Goal: Task Accomplishment & Management: Complete application form

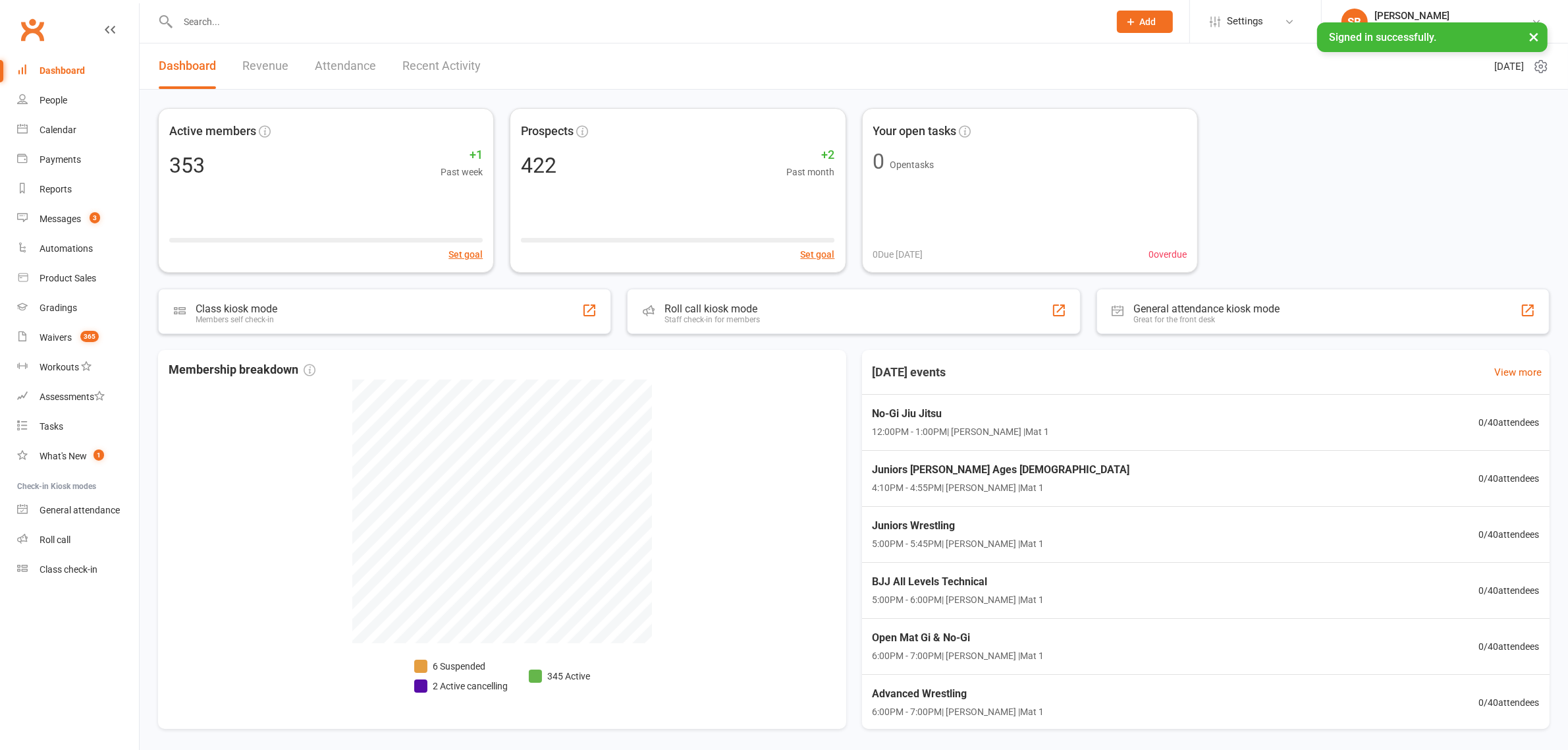
click at [224, 14] on input "text" at bounding box center [637, 22] width 926 height 18
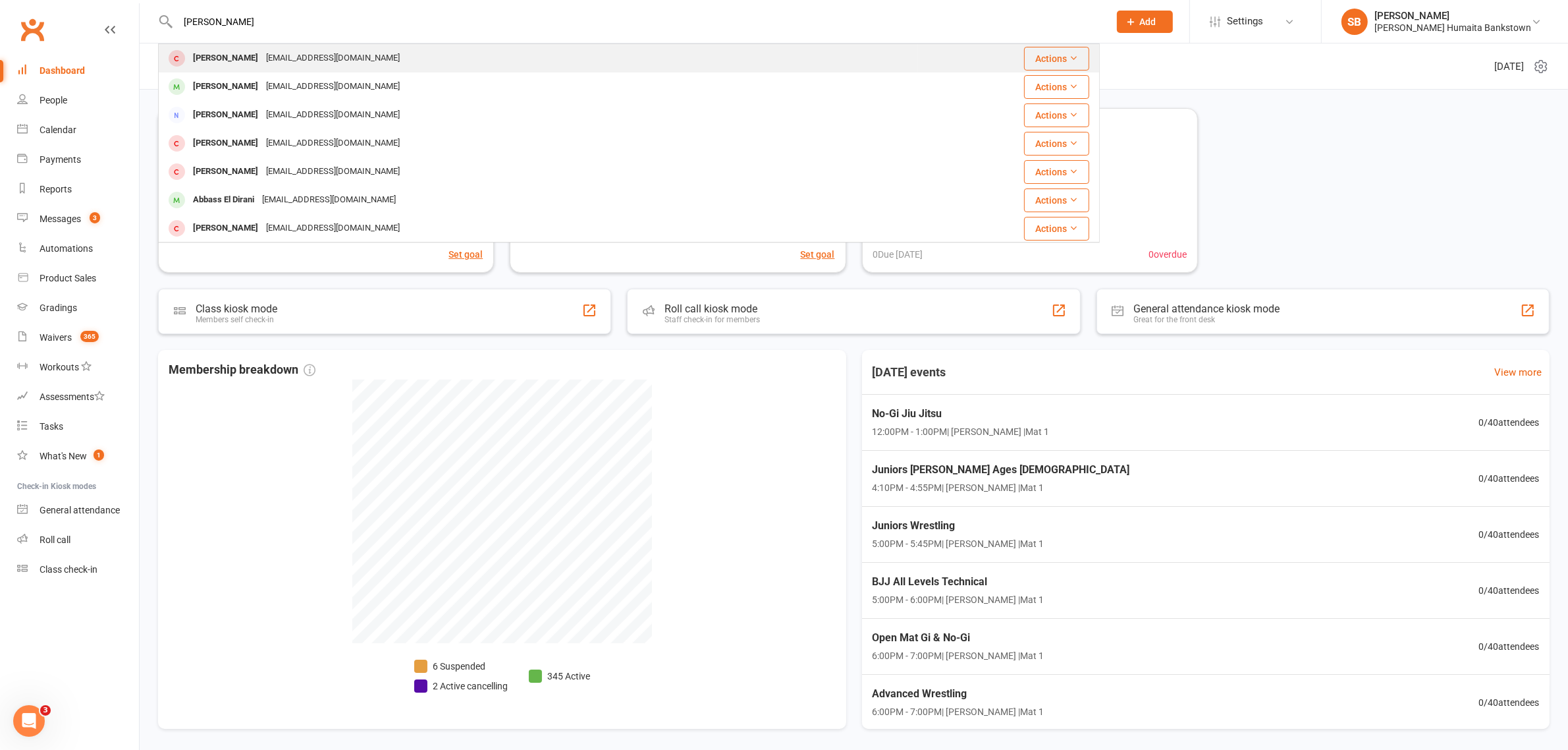
type input "[PERSON_NAME]"
click at [262, 63] on div "[PERSON_NAME]" at bounding box center [225, 58] width 73 height 19
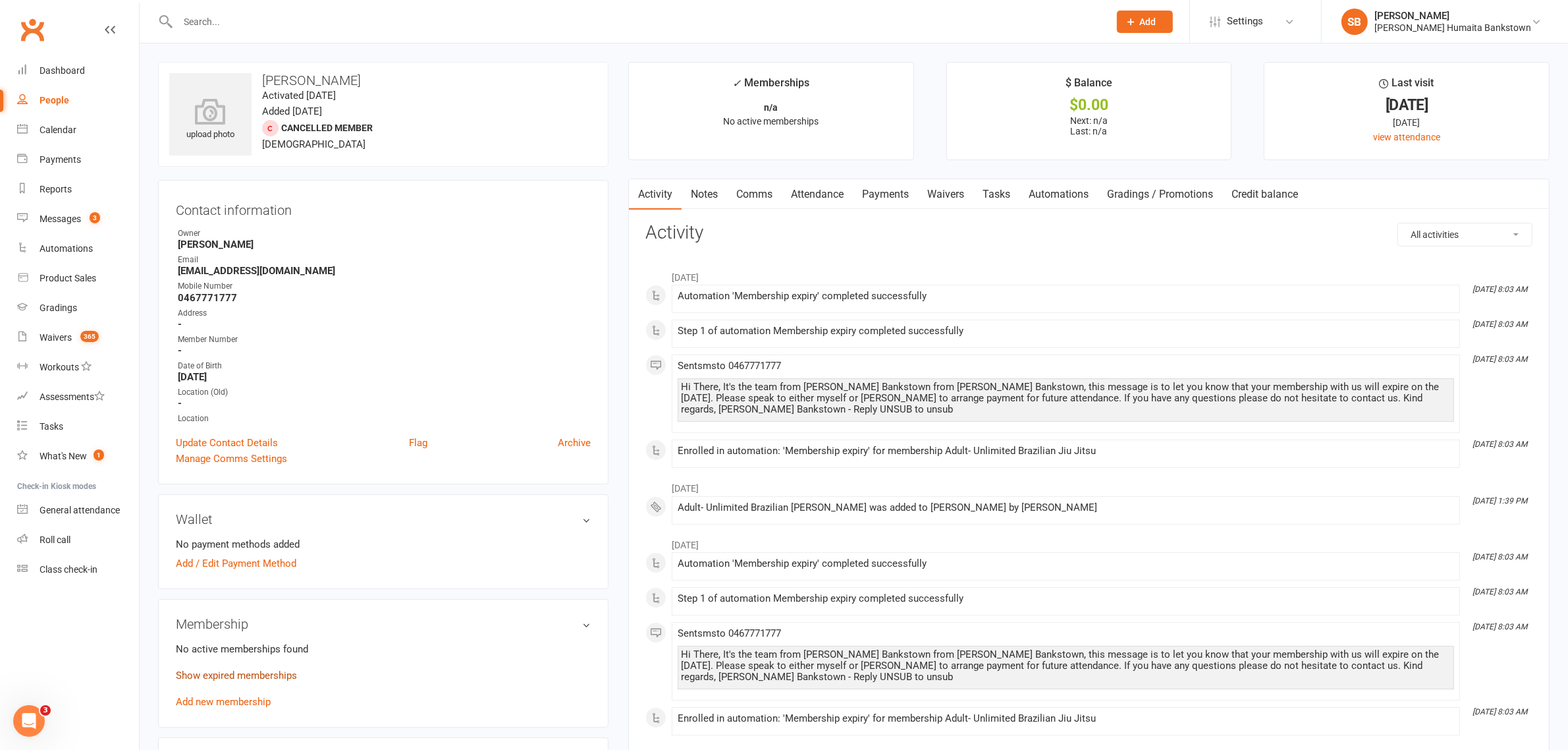
click at [221, 679] on link "Show expired memberships" at bounding box center [236, 676] width 121 height 12
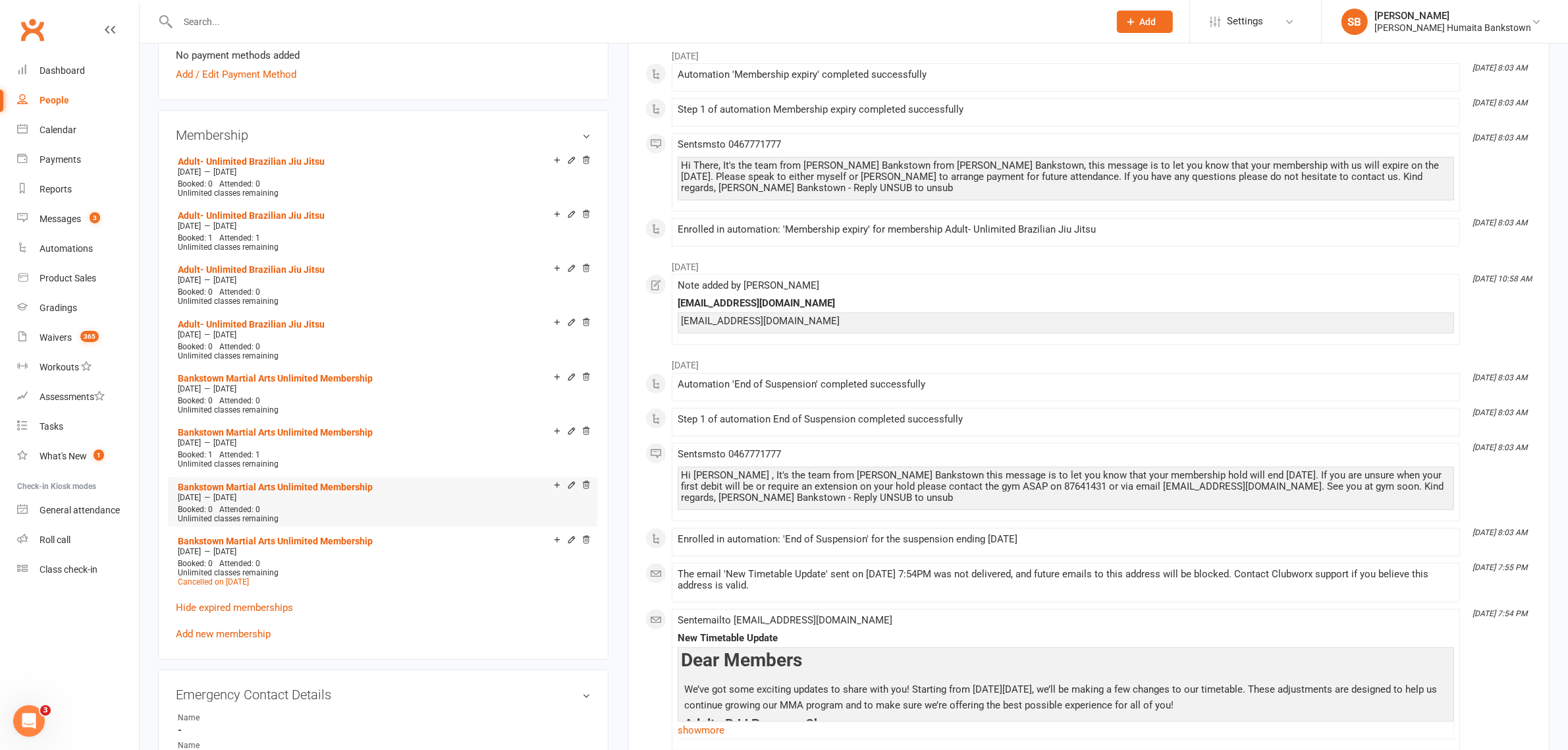
scroll to position [494, 0]
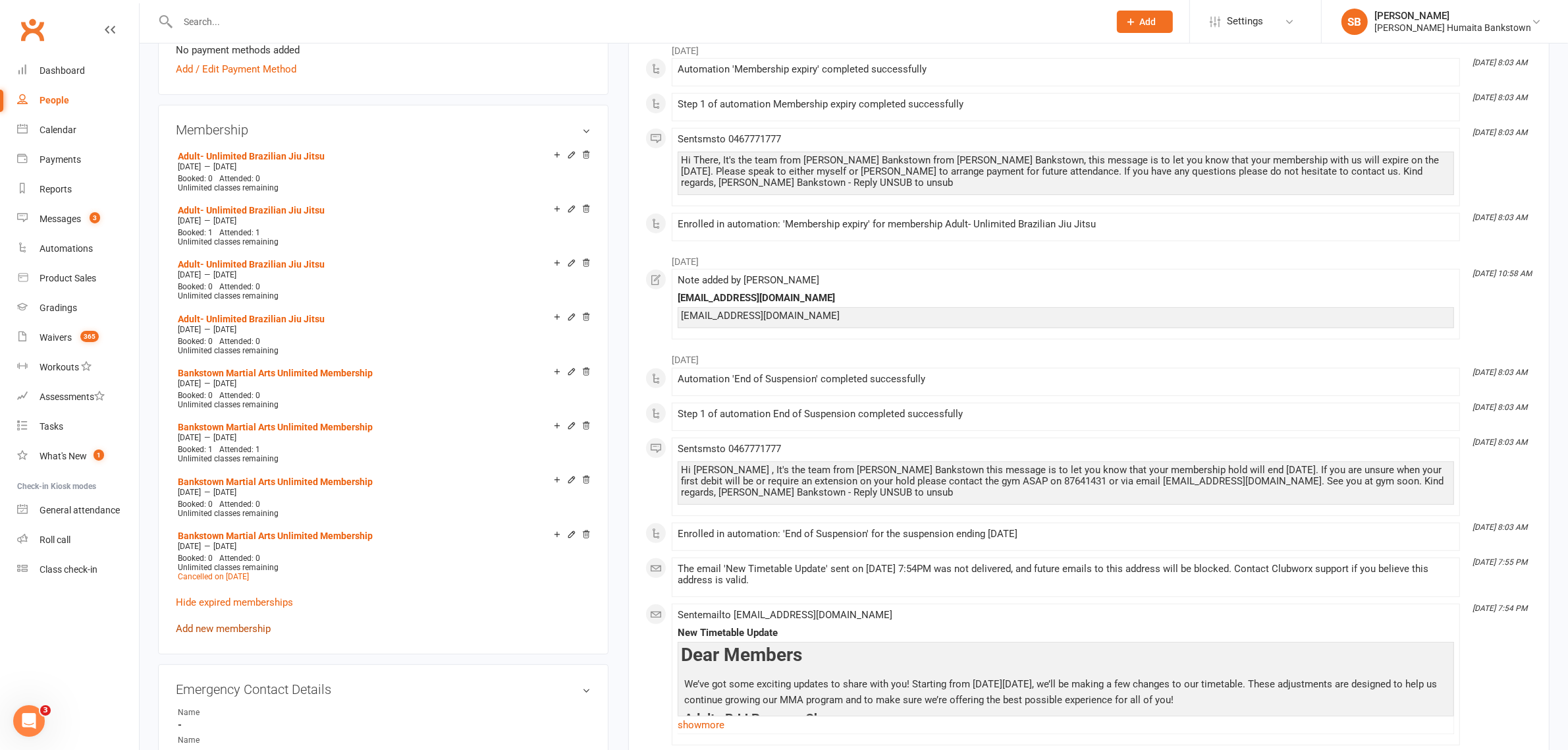
click at [208, 623] on link "Add new membership" at bounding box center [223, 629] width 95 height 12
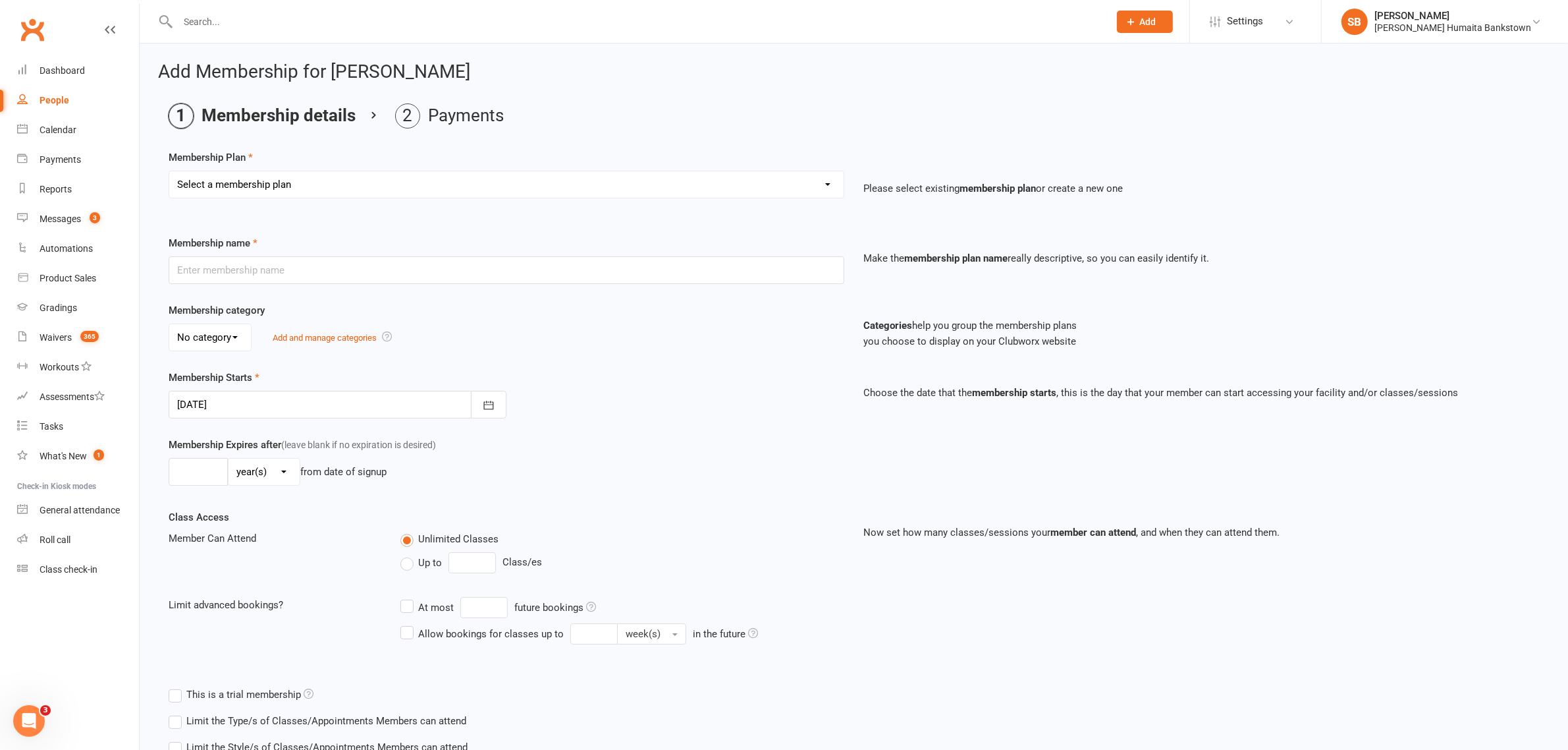
click at [792, 184] on select "Select a membership plan Create new Membership Plan Adult- Unlimited Brazilian …" at bounding box center [506, 184] width 674 height 27
select select "1"
click at [169, 171] on select "Select a membership plan Create new Membership Plan Adult- Unlimited Brazilian …" at bounding box center [506, 184] width 674 height 27
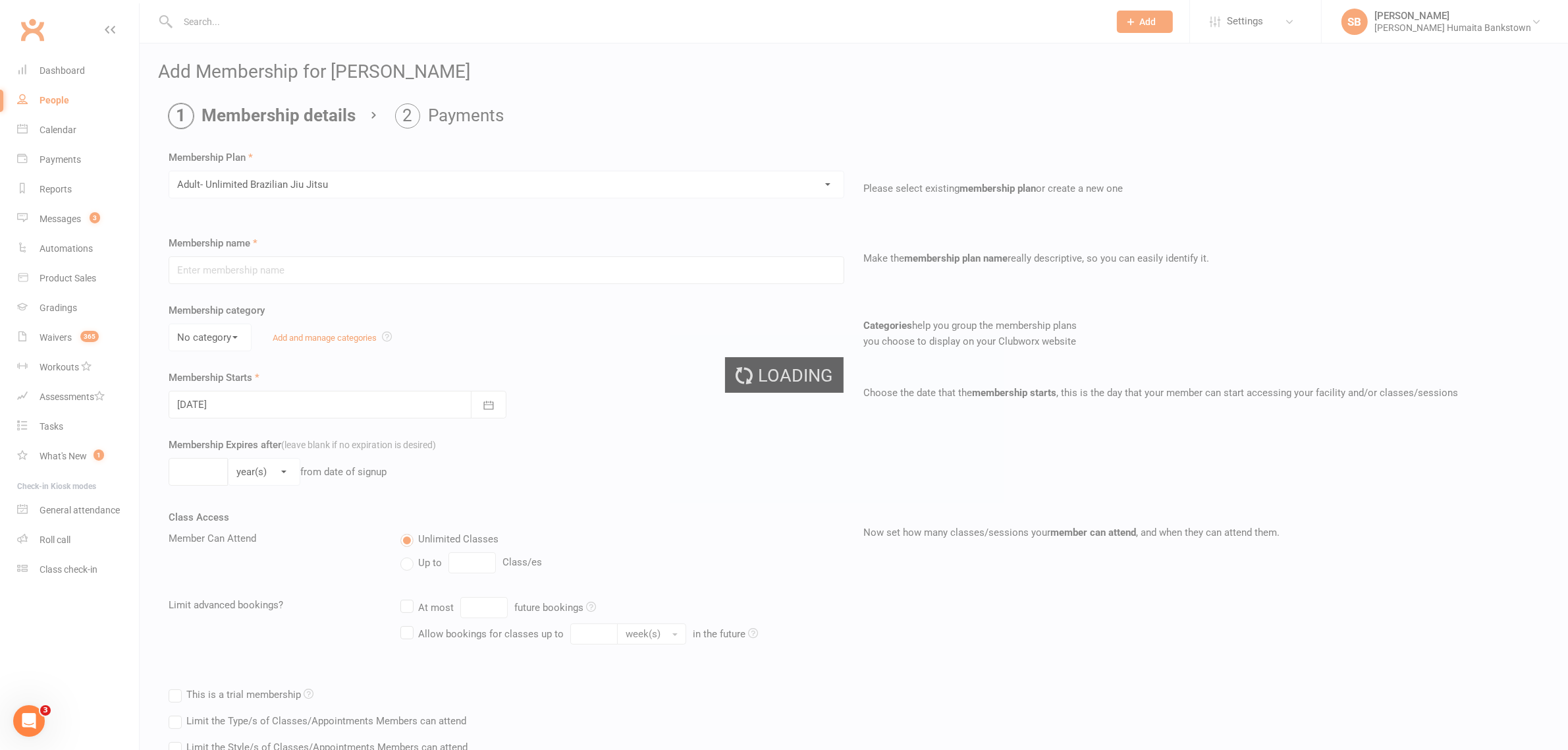
type input "Adult- Unlimited Brazilian Jiu Jitsu"
select select "0"
type input "0"
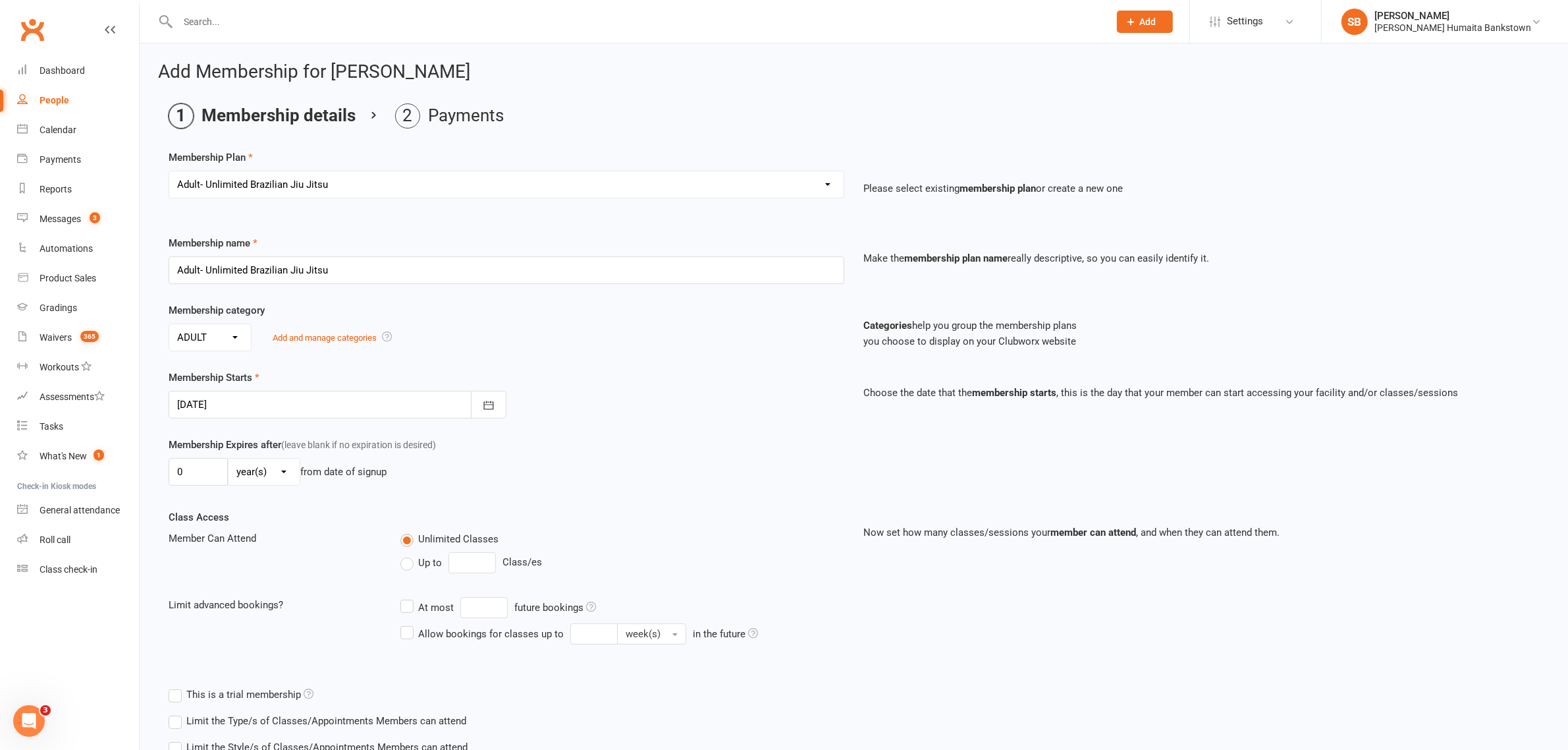
click at [209, 488] on div "Membership Expires after (leave blank if no expiration is desired) 0 day(s) wee…" at bounding box center [506, 463] width 696 height 54
click at [201, 463] on input "0" at bounding box center [198, 472] width 59 height 27
type input "67"
click at [286, 466] on select "day(s) week(s) month(s) year(s)" at bounding box center [264, 472] width 71 height 27
click at [194, 460] on input "67" at bounding box center [198, 472] width 59 height 27
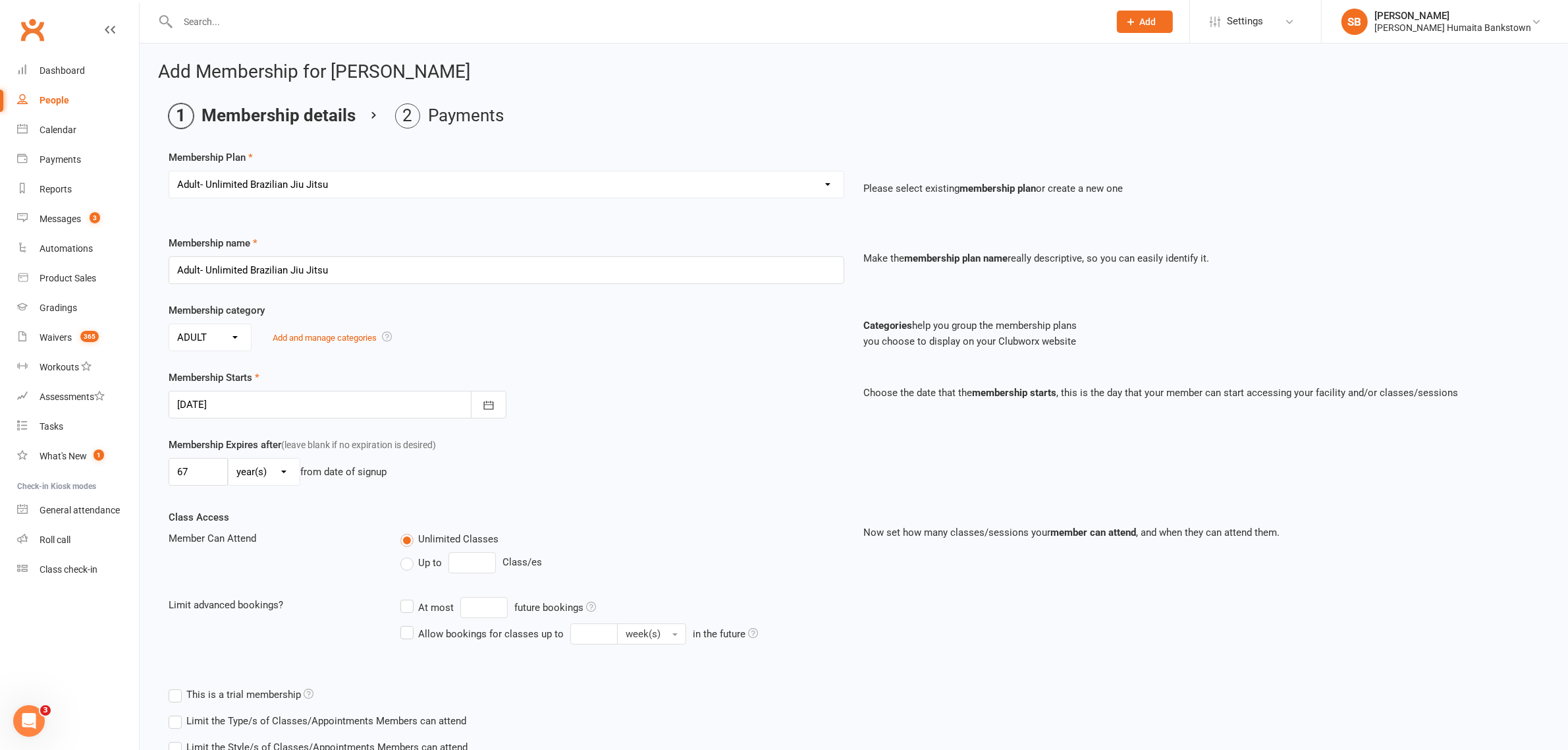
click at [243, 472] on select "day(s) week(s) month(s) year(s)" at bounding box center [264, 472] width 71 height 27
select select "0"
click at [229, 460] on select "day(s) week(s) month(s) year(s)" at bounding box center [264, 472] width 71 height 27
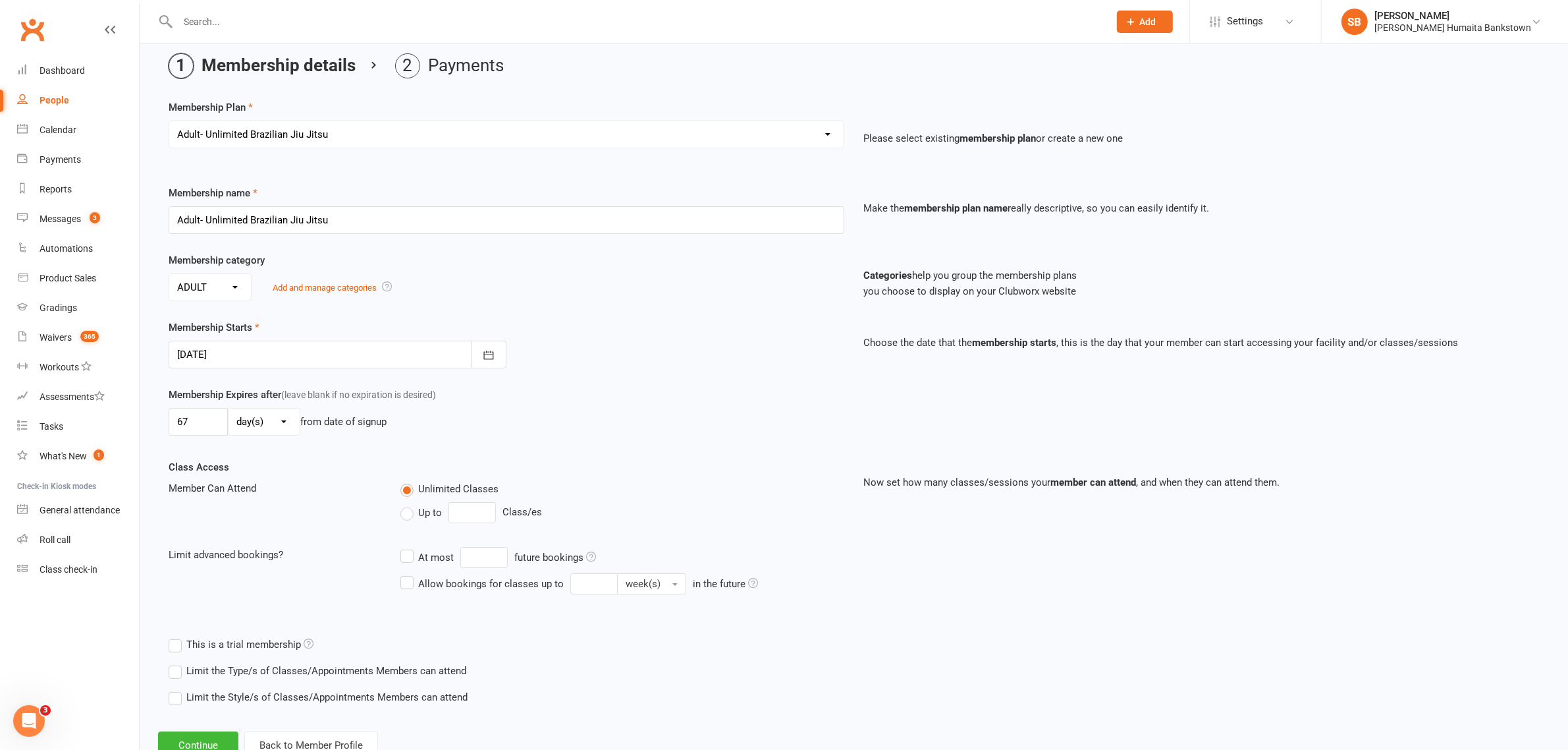
scroll to position [98, 0]
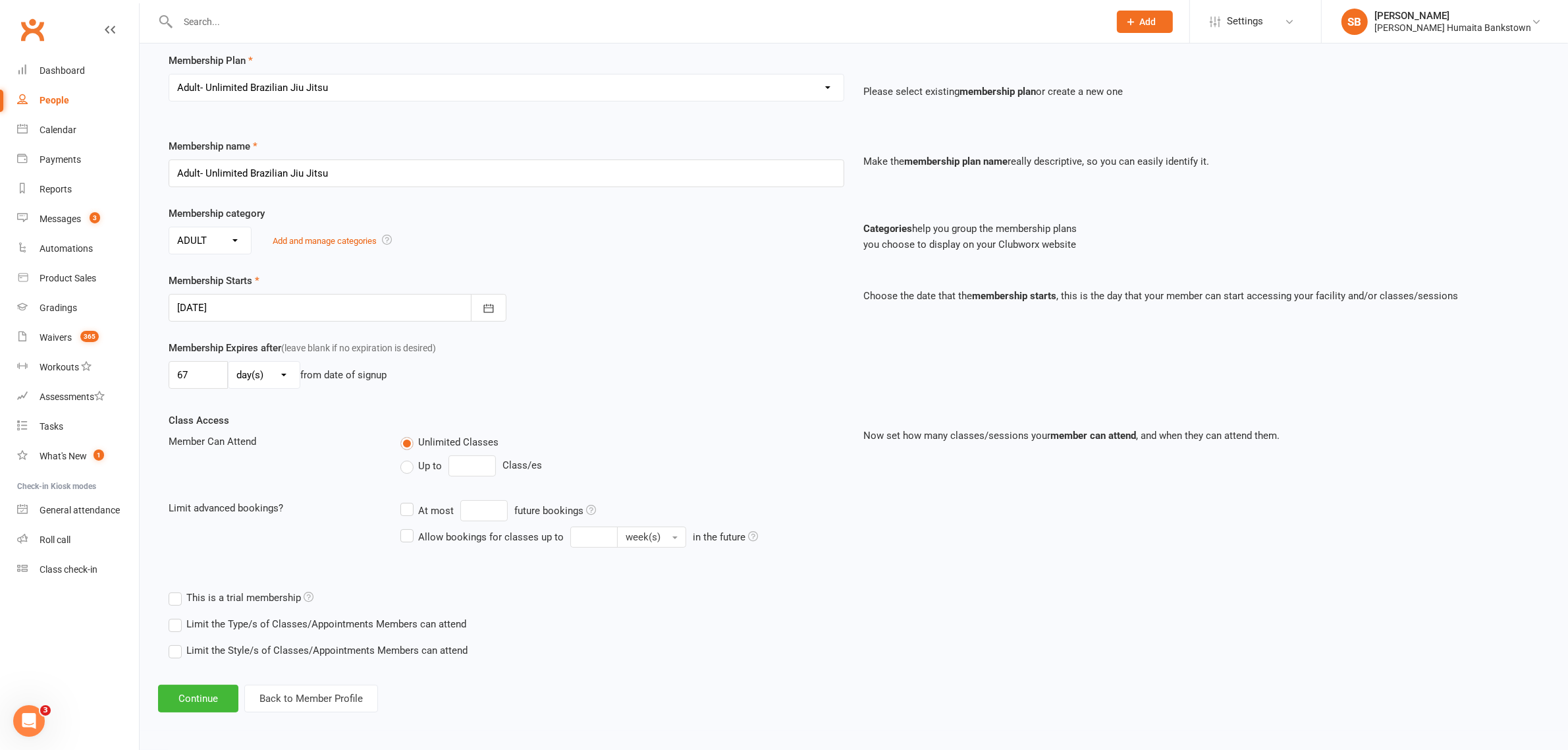
click at [175, 656] on label "Limit the Style/s of Classes/Appointments Members can attend" at bounding box center [318, 650] width 299 height 16
click at [175, 642] on input "Limit the Style/s of Classes/Appointments Members can attend" at bounding box center [172, 642] width 8 height 0
click at [254, 692] on label "Brazilian Jiu Jitsu >17" at bounding box center [305, 687] width 114 height 16
click at [254, 679] on input "Brazilian Jiu Jitsu >17" at bounding box center [252, 679] width 8 height 0
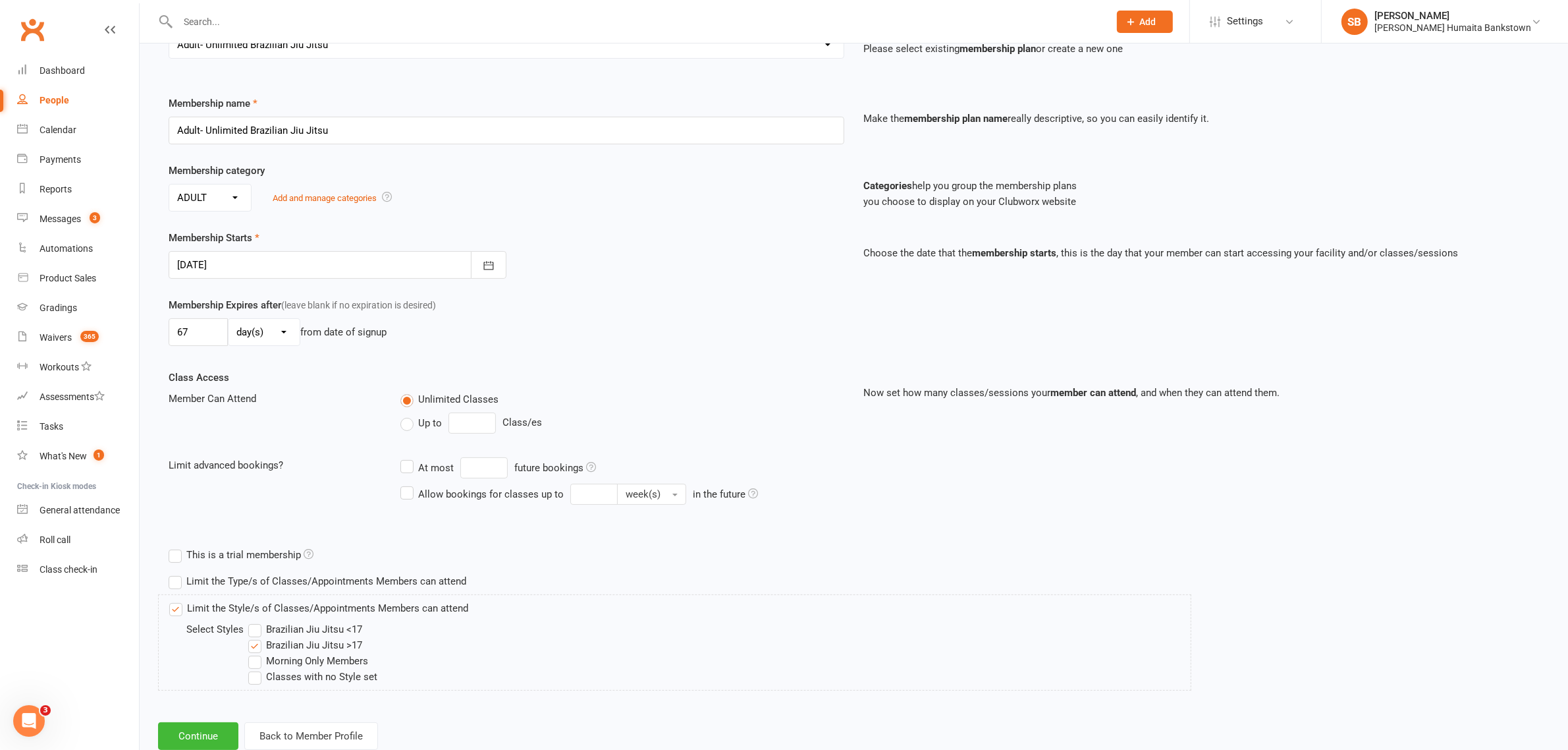
scroll to position [178, 0]
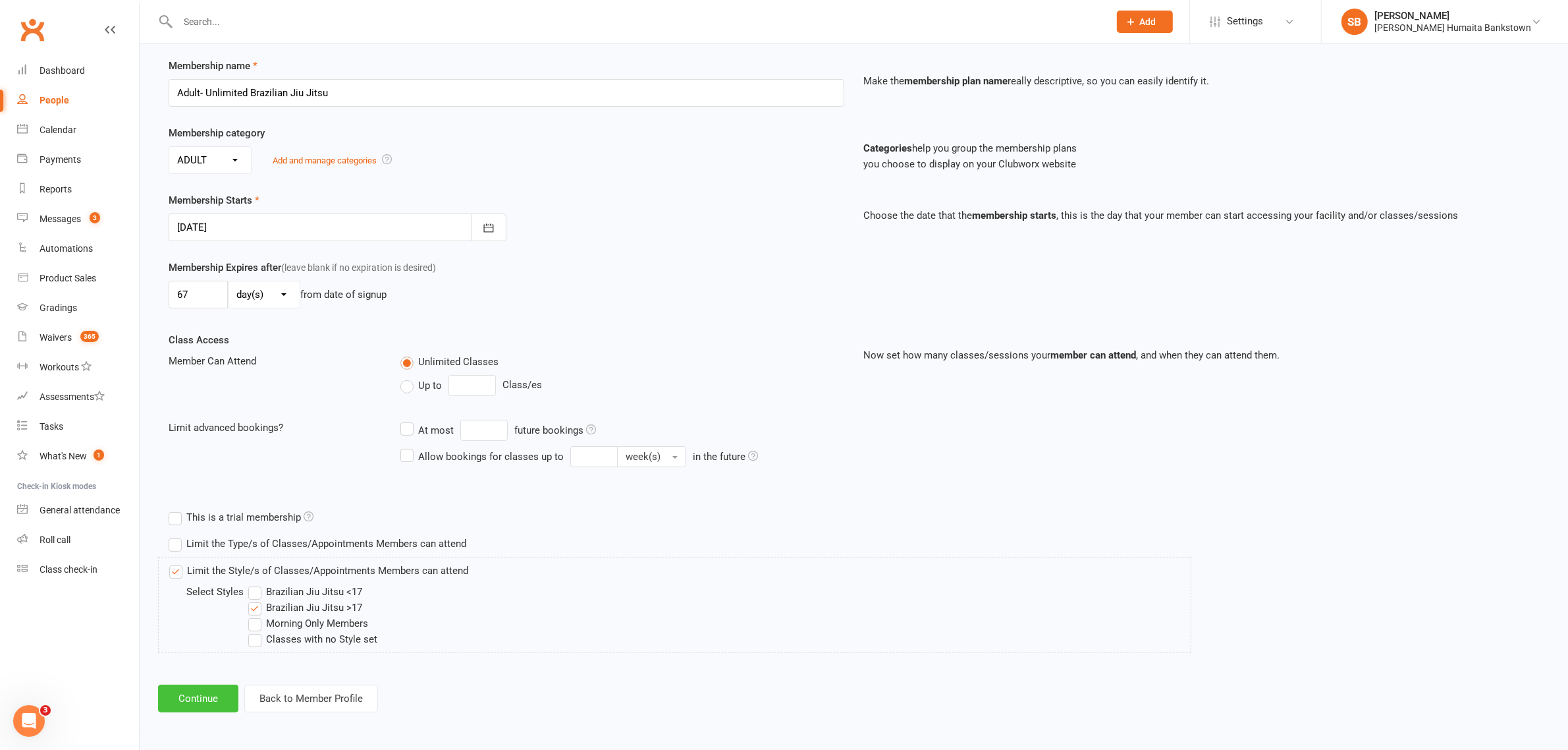
click at [221, 694] on button "Continue" at bounding box center [199, 698] width 80 height 27
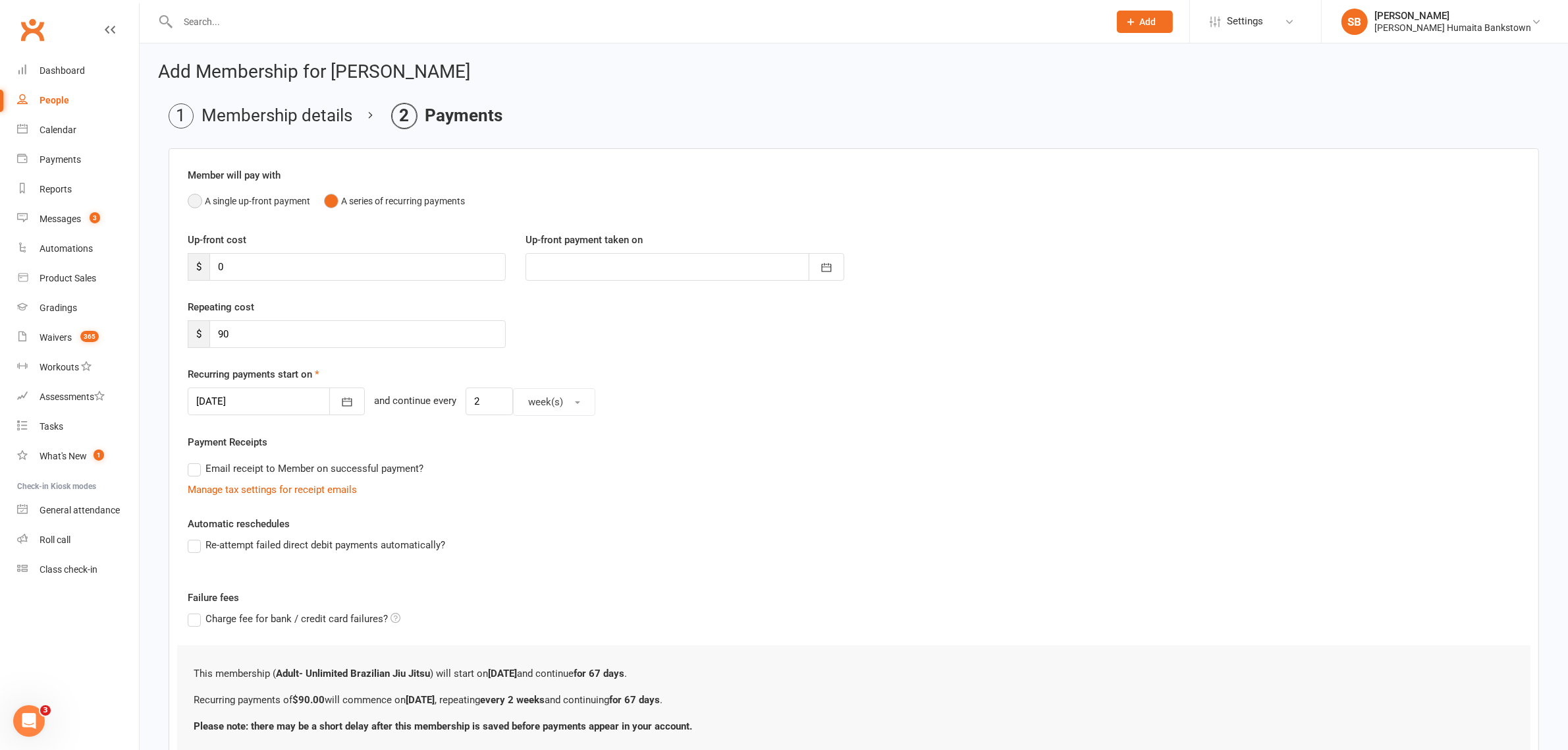
click at [199, 205] on button "A single up-front payment" at bounding box center [249, 201] width 123 height 25
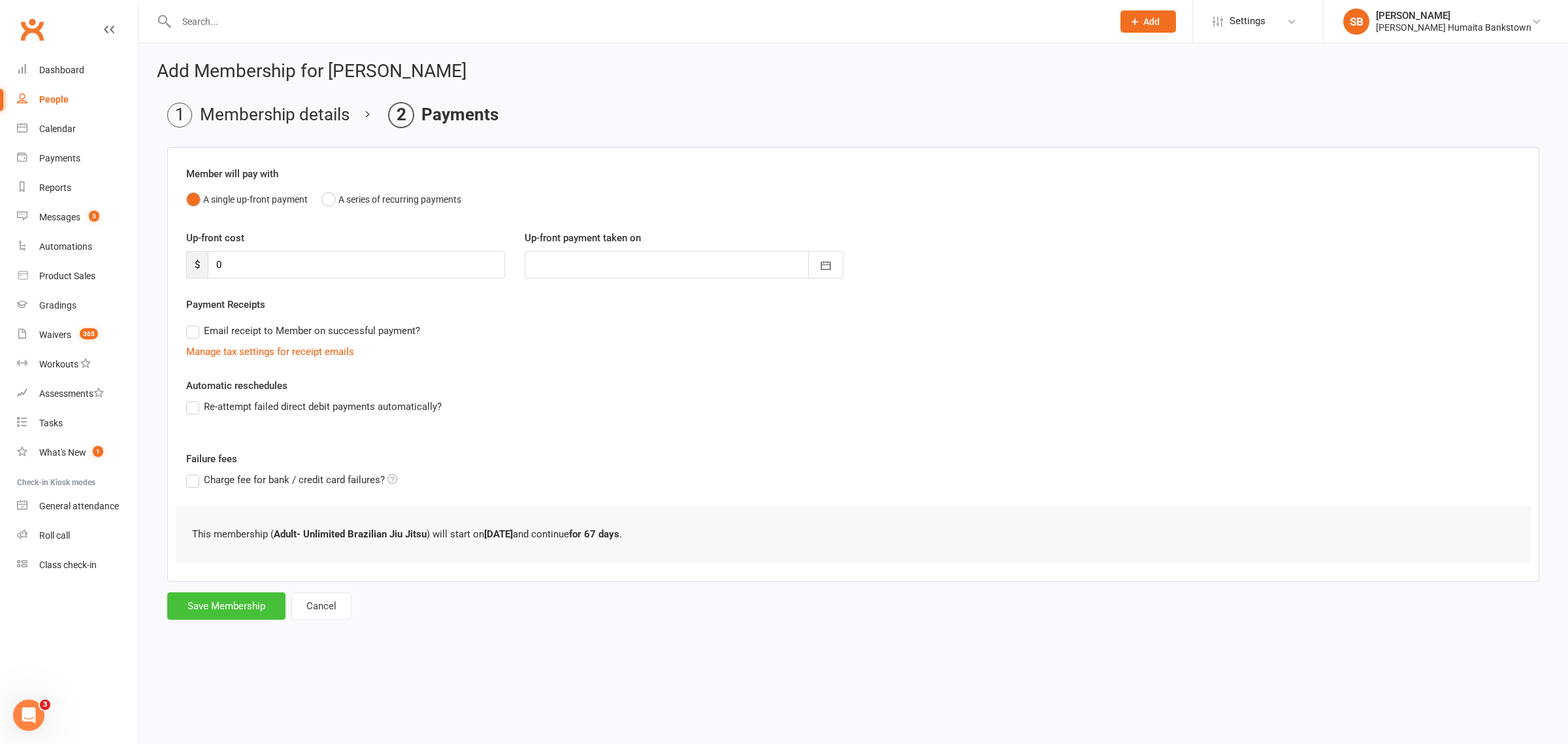
click at [214, 615] on button "Save Membership" at bounding box center [226, 606] width 118 height 27
